Goal: Check status: Check status

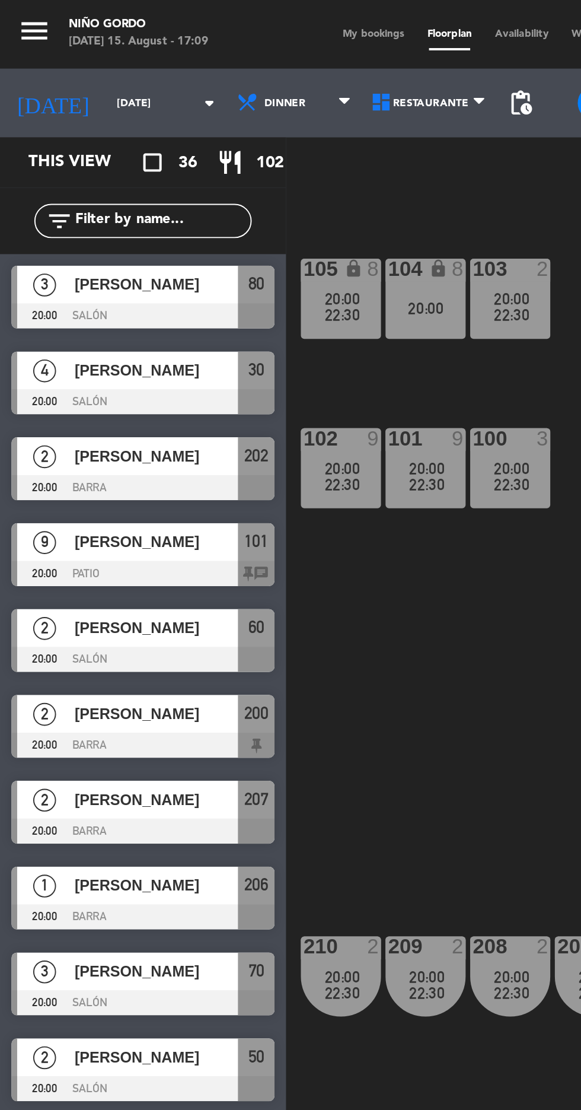
click at [199, 17] on span "My bookings" at bounding box center [194, 17] width 44 height 5
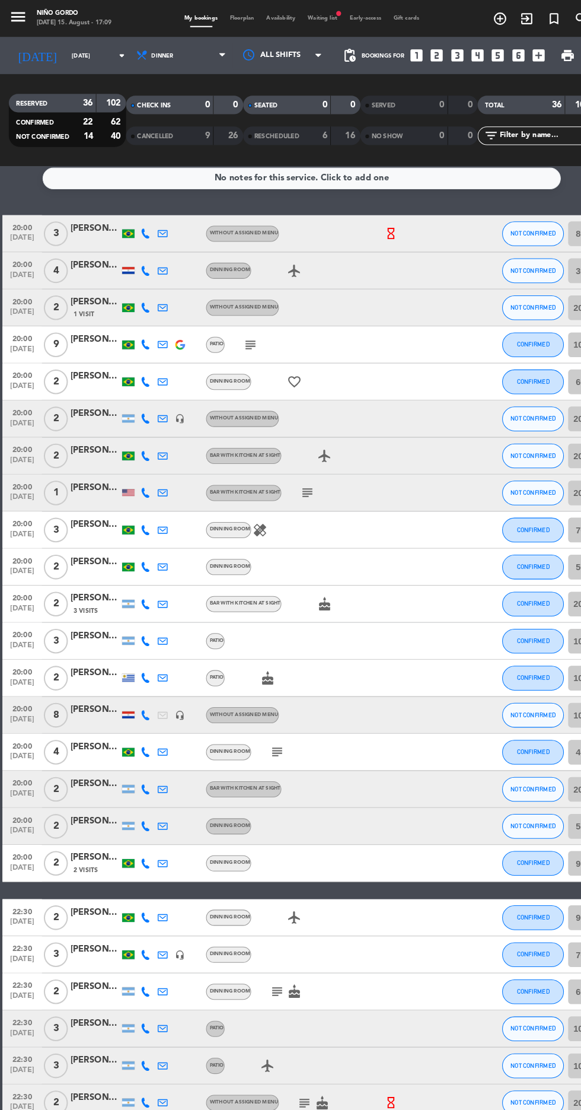
scroll to position [1, 0]
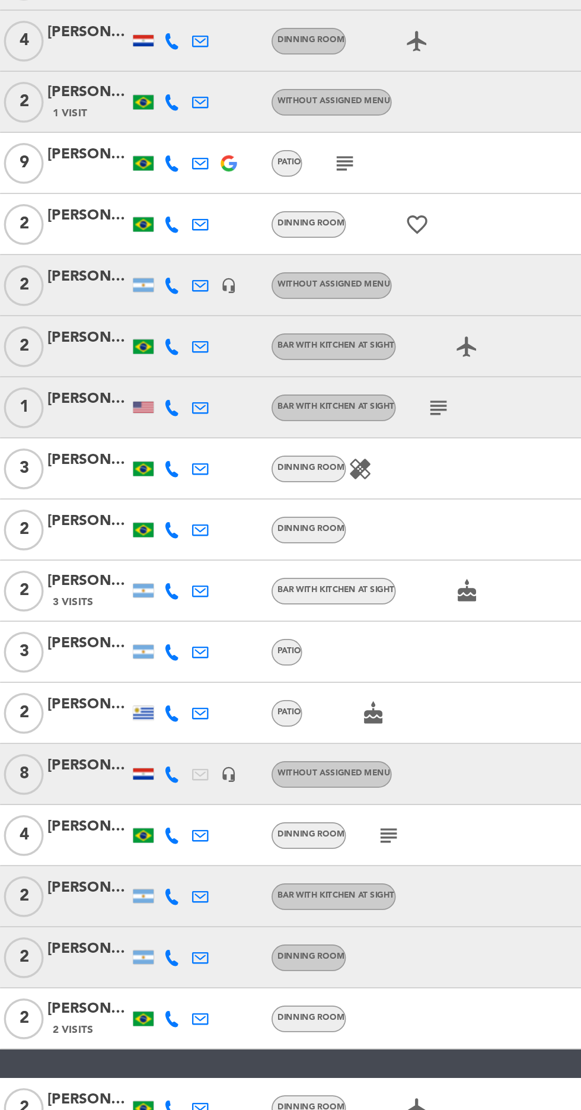
click at [291, 479] on icon "subject" at bounding box center [296, 480] width 14 height 14
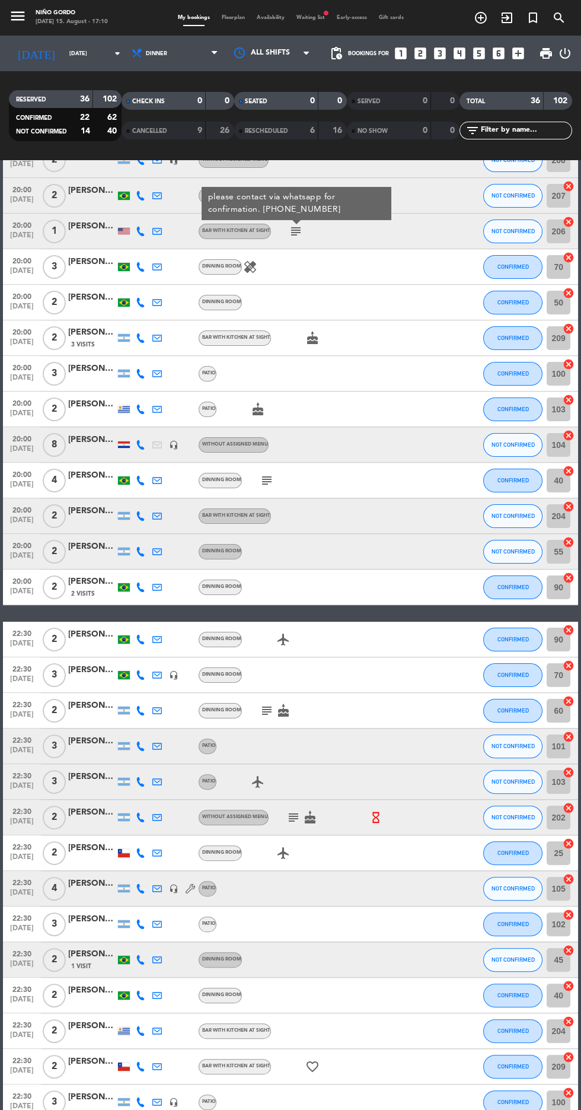
scroll to position [345, 0]
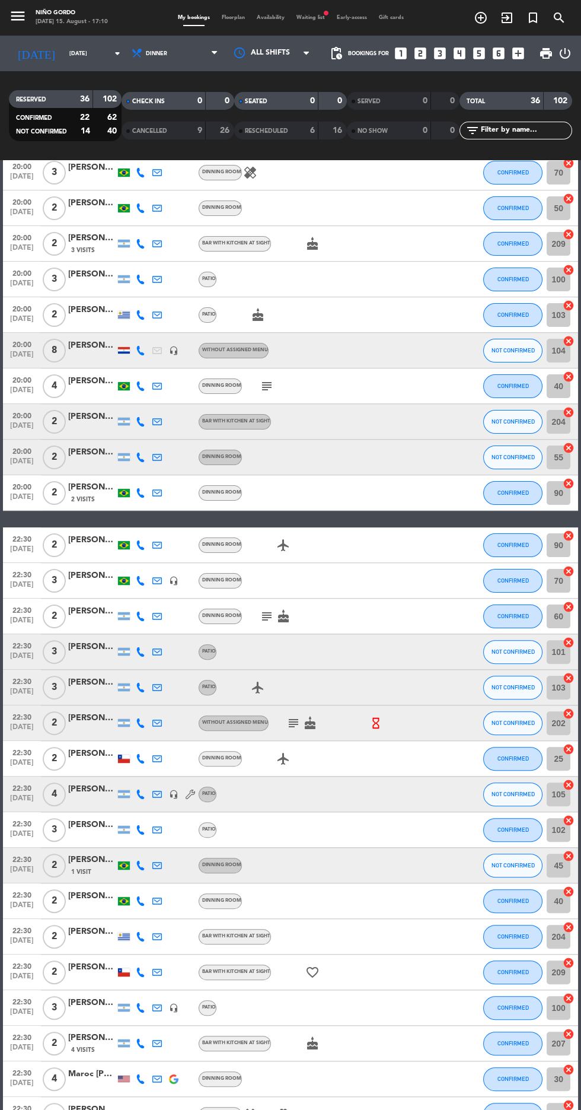
click at [269, 381] on icon "subject" at bounding box center [267, 386] width 14 height 14
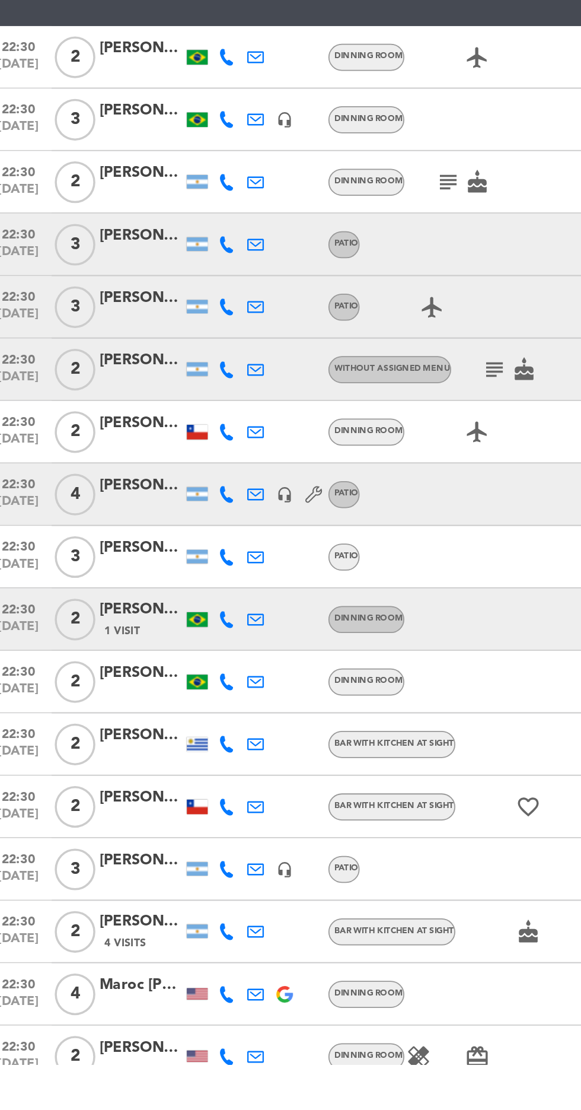
scroll to position [0, 0]
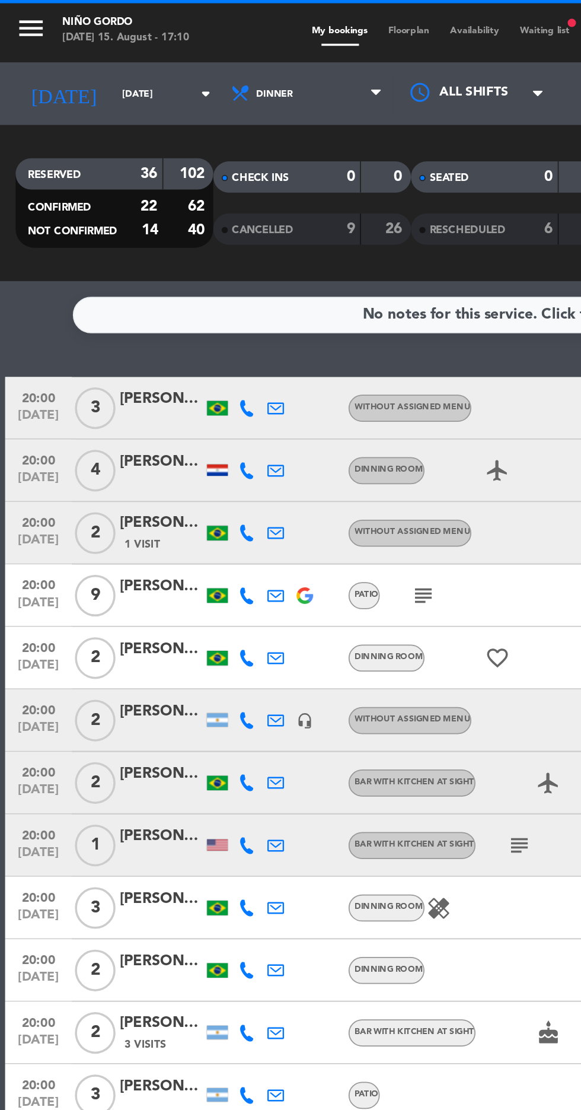
scroll to position [17, 0]
